Goal: Task Accomplishment & Management: Use online tool/utility

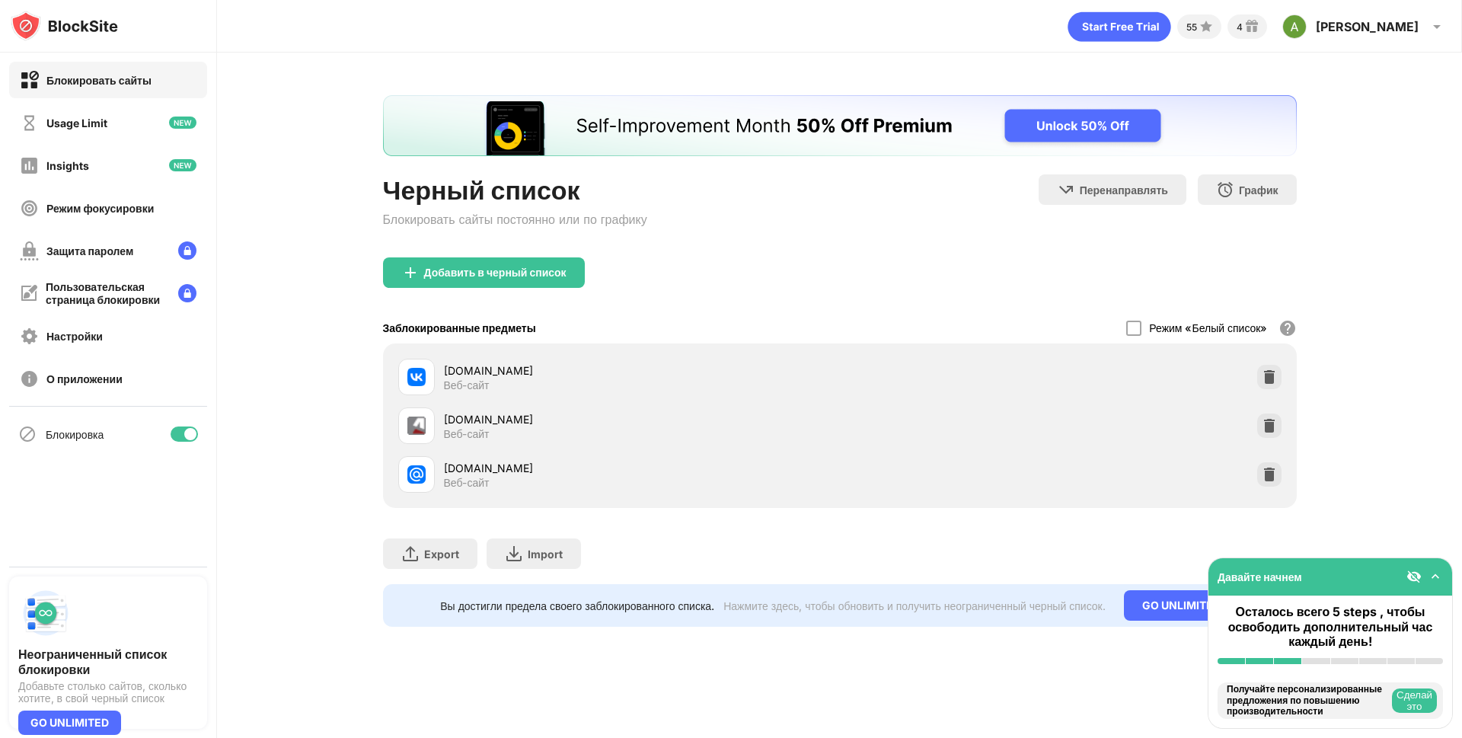
click at [1374, 315] on div "Черный список Блокировать сайты постоянно или по графику Перенаправлять Нажмите…" at bounding box center [839, 361] width 1245 height 617
click at [1268, 378] on img at bounding box center [1269, 376] width 15 height 15
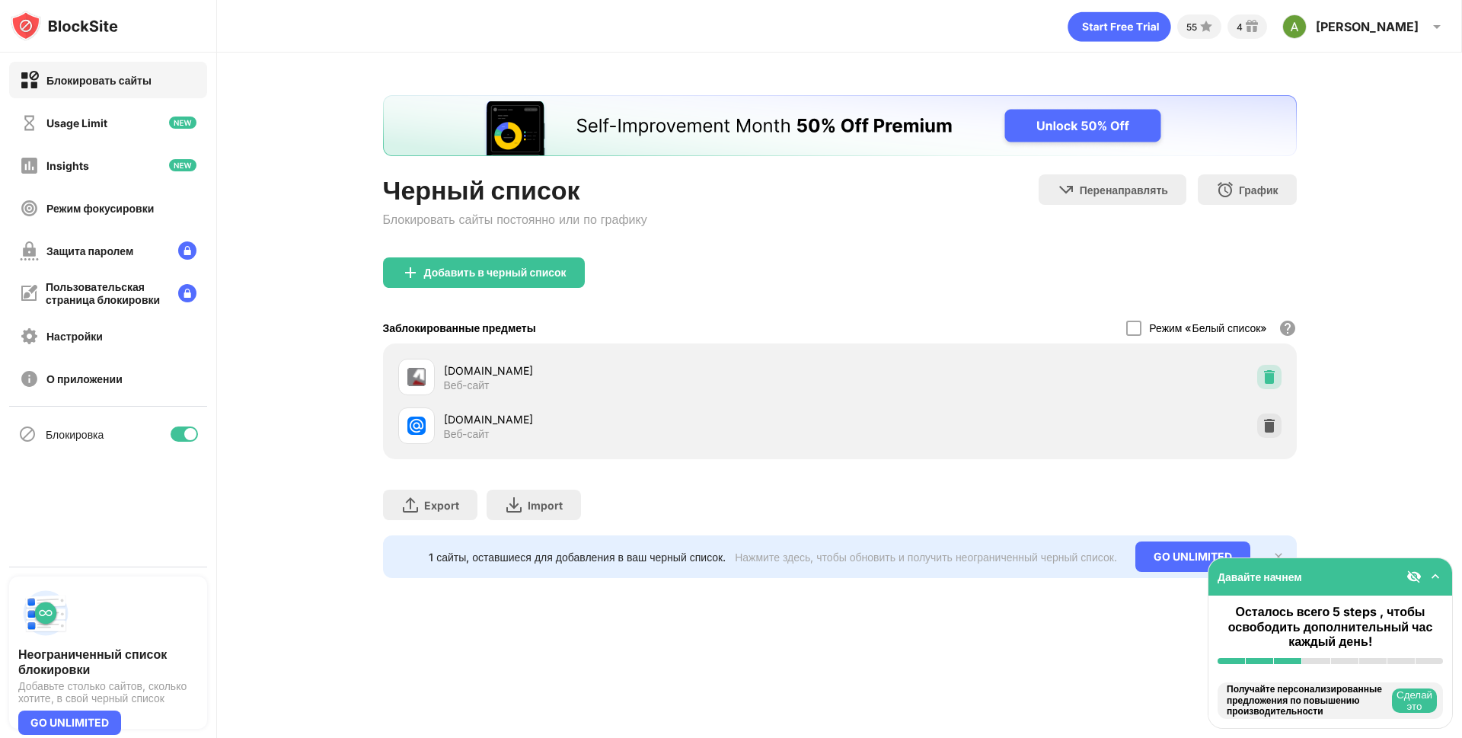
click at [1268, 378] on img at bounding box center [1269, 376] width 15 height 15
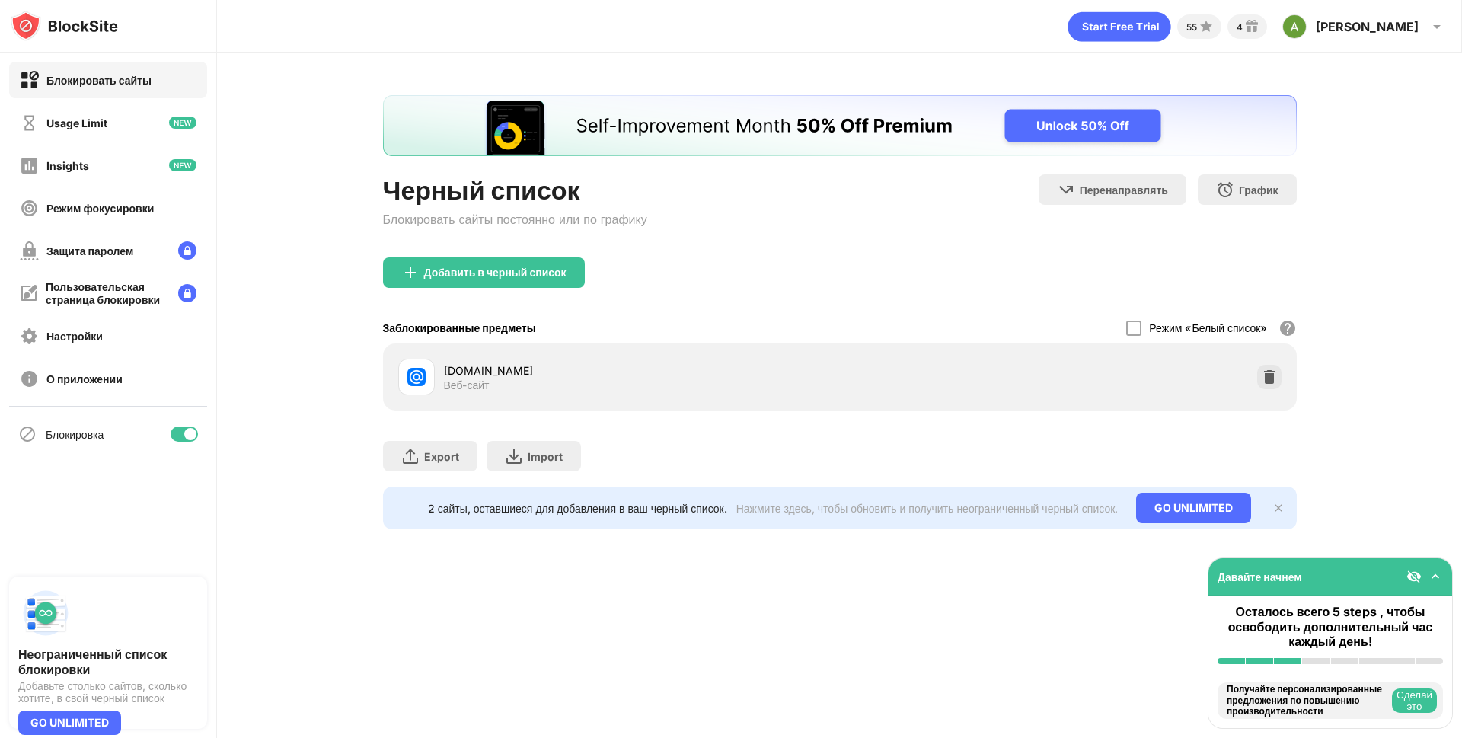
click at [1268, 378] on div "[DOMAIN_NAME] Веб-сайт" at bounding box center [839, 377] width 895 height 49
click at [1262, 376] on img at bounding box center [1269, 376] width 15 height 15
click at [1270, 378] on img at bounding box center [1269, 376] width 15 height 15
